Goal: Task Accomplishment & Management: Use online tool/utility

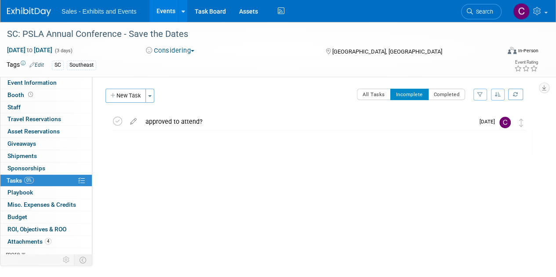
click at [166, 12] on link "Events" at bounding box center [165, 11] width 32 height 22
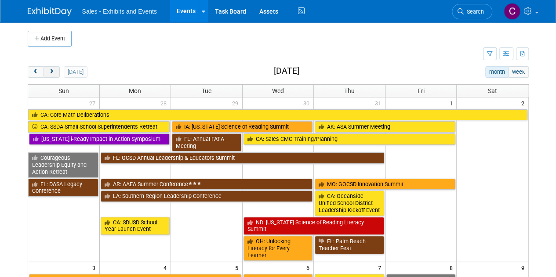
click at [51, 71] on span "next" at bounding box center [51, 72] width 7 height 6
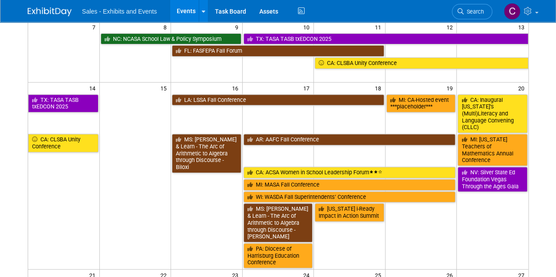
scroll to position [127, 0]
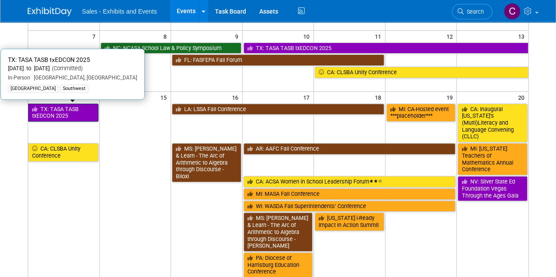
click at [62, 115] on link "TX: TASA TASB txEDCON 2025" at bounding box center [63, 113] width 70 height 18
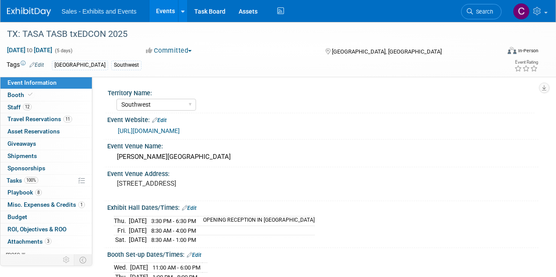
select select "Southwest"
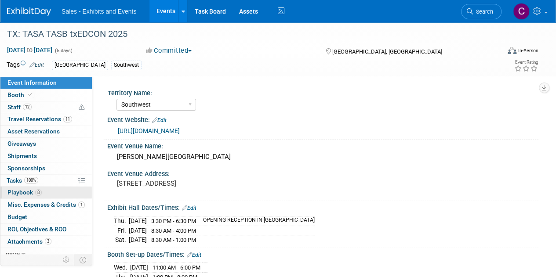
click at [22, 190] on span "Playbook 8" at bounding box center [24, 192] width 34 height 7
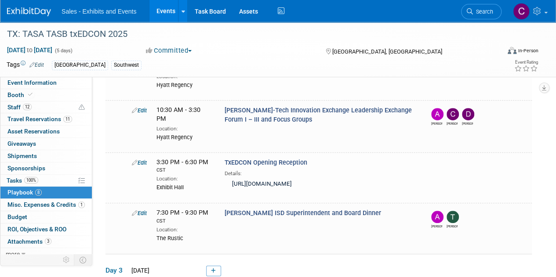
scroll to position [275, 0]
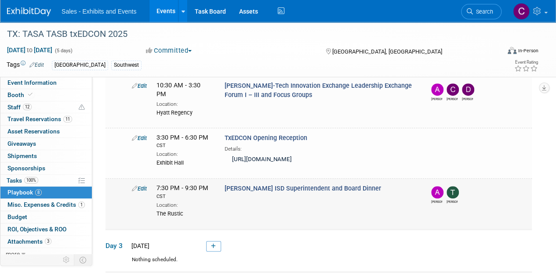
click at [142, 187] on link "Edit" at bounding box center [139, 188] width 15 height 7
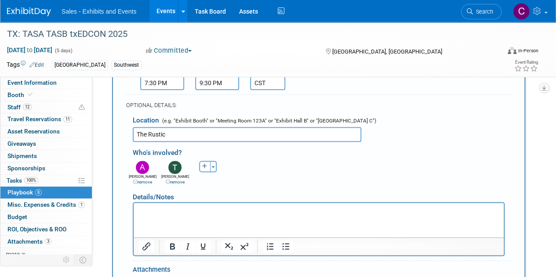
scroll to position [568, 0]
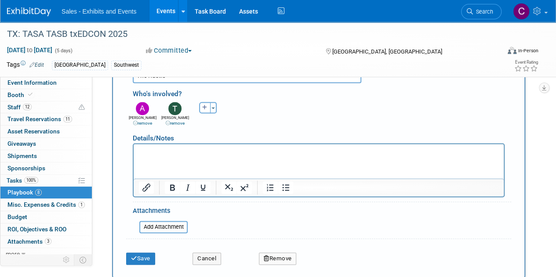
drag, startPoint x: 200, startPoint y: 157, endPoint x: 164, endPoint y: 161, distance: 36.3
click at [164, 156] on html at bounding box center [319, 150] width 370 height 12
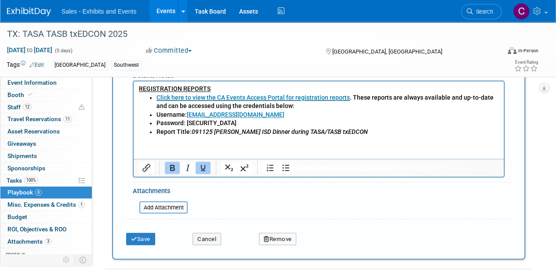
scroll to position [634, 0]
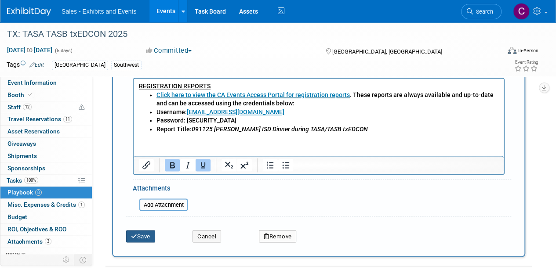
click at [145, 234] on button "Save" at bounding box center [140, 236] width 29 height 12
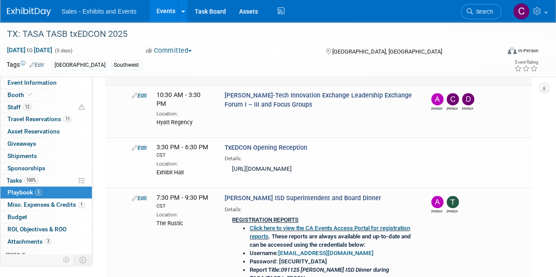
scroll to position [342, 0]
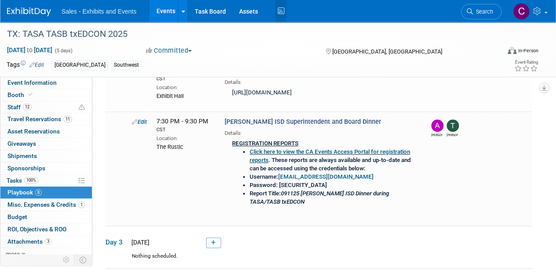
click at [276, 12] on icon at bounding box center [280, 11] width 11 height 14
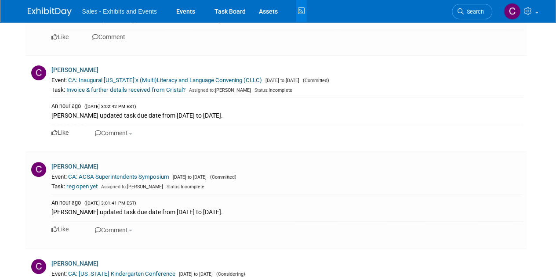
scroll to position [131, 0]
